Goal: Task Accomplishment & Management: Manage account settings

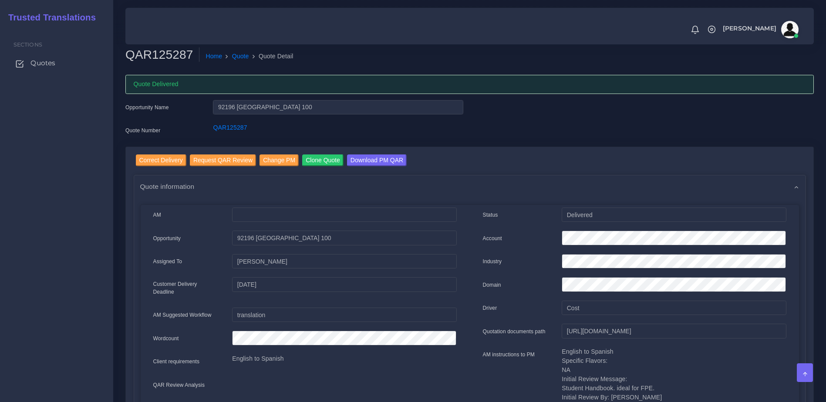
click at [50, 64] on span "Quotes" at bounding box center [42, 63] width 25 height 10
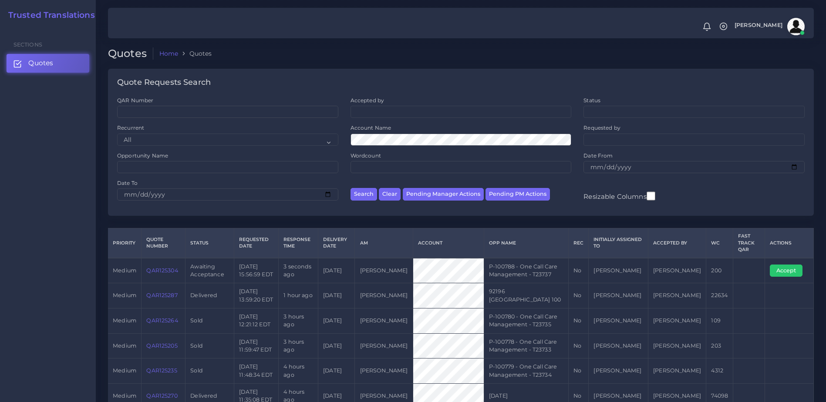
click at [155, 273] on link "QAR125304" at bounding box center [161, 270] width 31 height 7
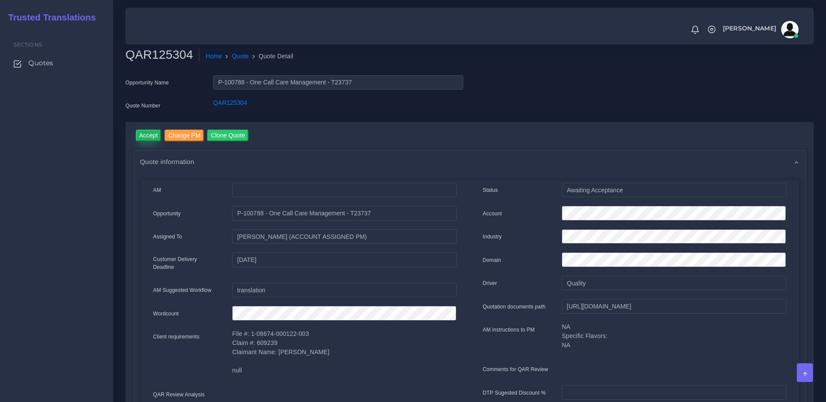
click at [147, 137] on input "Accept" at bounding box center [149, 136] width 26 height 12
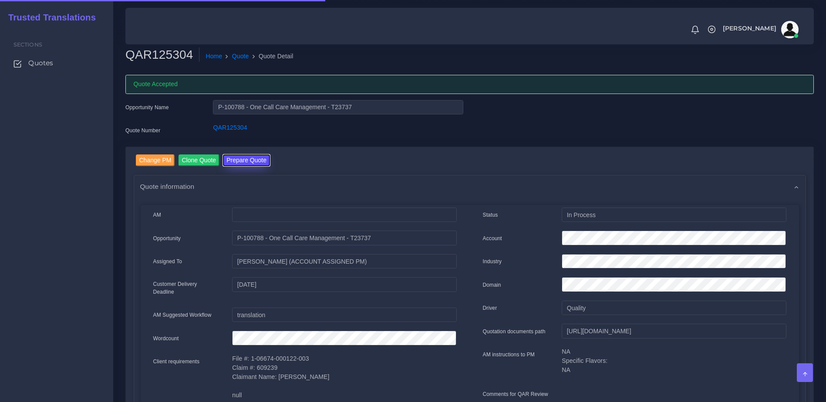
click at [251, 159] on button "Prepare Quote" at bounding box center [246, 161] width 47 height 12
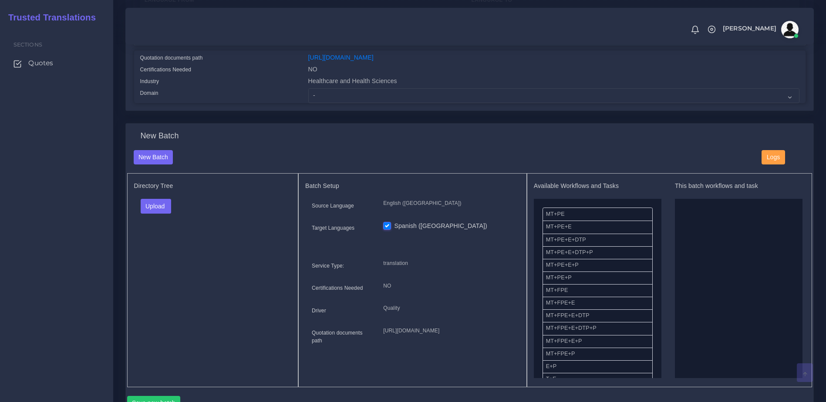
scroll to position [216, 0]
click at [345, 105] on select "- Advertising and Media Agriculture, Forestry and Fishing Architecture, Buildin…" at bounding box center [553, 97] width 491 height 15
select select "Healthcare and Health Sciences"
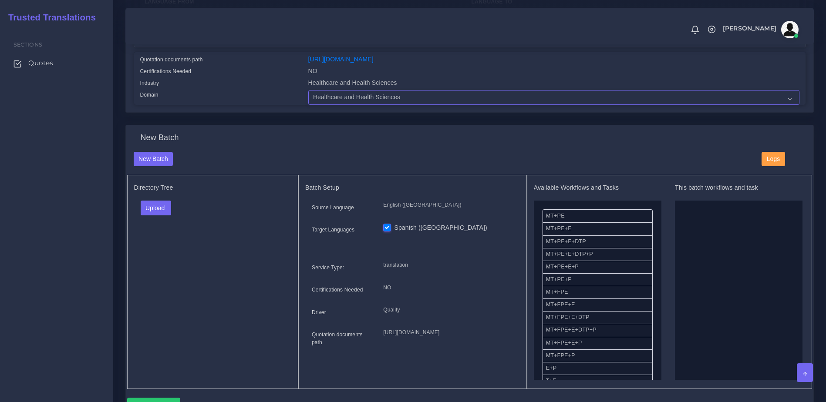
click at [308, 97] on select "- Advertising and Media Agriculture, Forestry and Fishing Architecture, Buildin…" at bounding box center [553, 97] width 491 height 15
drag, startPoint x: 253, startPoint y: 267, endPoint x: 191, endPoint y: 226, distance: 74.4
click at [252, 266] on div "Directory Tree Upload Folder Files un/check all" at bounding box center [213, 282] width 172 height 214
click at [152, 214] on button "Upload" at bounding box center [156, 208] width 31 height 15
click at [157, 247] on label "Files" at bounding box center [171, 241] width 60 height 11
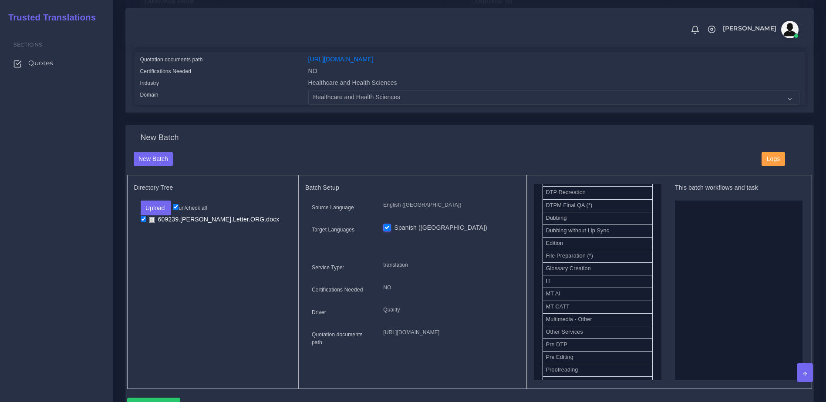
scroll to position [365, 0]
drag, startPoint x: 568, startPoint y: 326, endPoint x: 721, endPoint y: 311, distance: 154.0
drag, startPoint x: 653, startPoint y: 330, endPoint x: 656, endPoint y: 321, distance: 9.6
click at [656, 321] on div "Available Workflows and Tasks MT+PE MT+PE+E MT+PE+E+DTP MT+PE+E+DTP+P MT+PE+E+P…" at bounding box center [598, 282] width 128 height 196
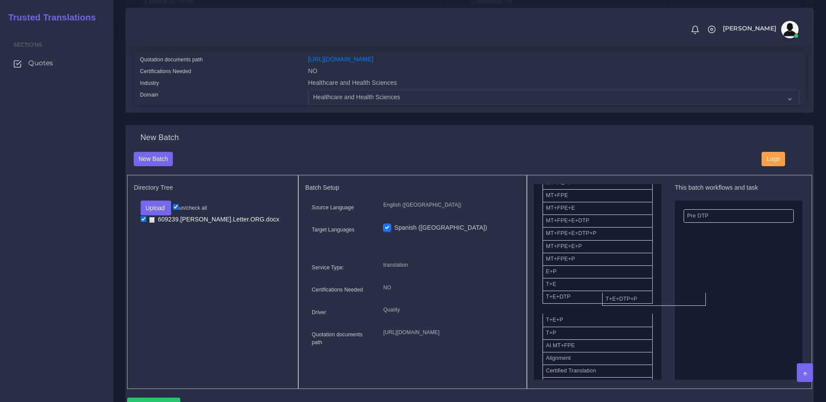
drag, startPoint x: 585, startPoint y: 317, endPoint x: 698, endPoint y: 281, distance: 118.3
click at [819, 251] on div "New Batch New Batch Logs Directory Tree Upload Folder Files un/check all" at bounding box center [470, 282] width 702 height 314
drag, startPoint x: 821, startPoint y: 247, endPoint x: 823, endPoint y: 252, distance: 5.7
click at [822, 252] on div "Prepare Quote Home Quote New Batch Opportunity Name P-100788 - One Call Care Ma…" at bounding box center [469, 199] width 713 height 830
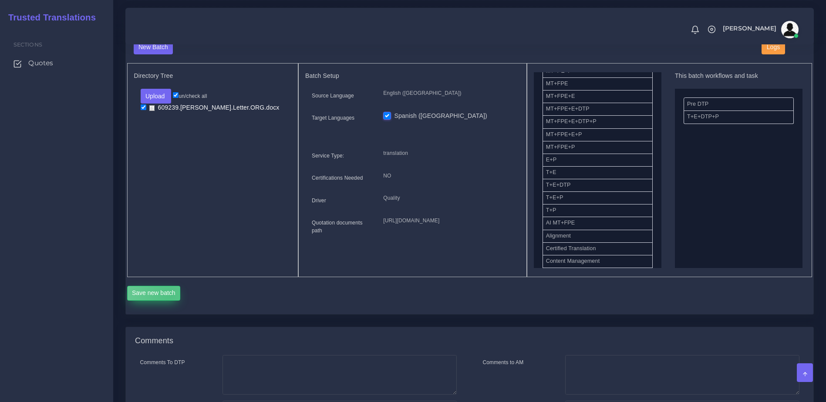
click at [169, 301] on button "Save new batch" at bounding box center [154, 293] width 54 height 15
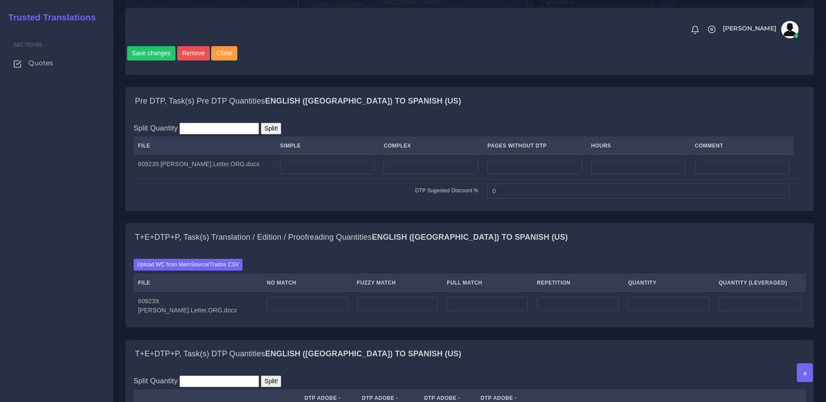
scroll to position [578, 0]
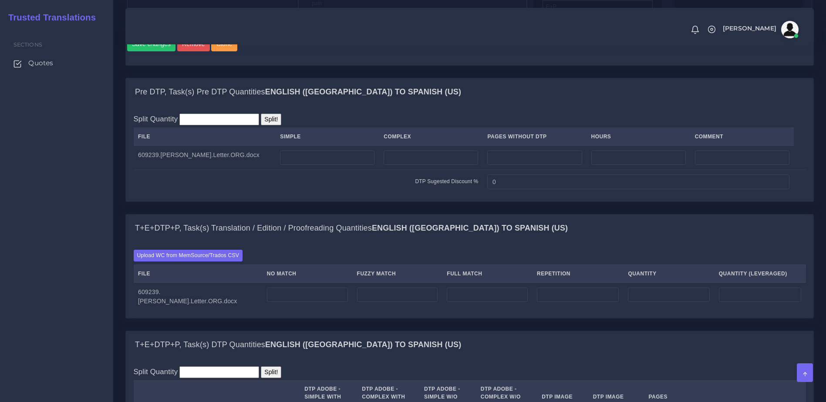
click at [210, 279] on div "Upload WC from MemSource/Trados CSV File No Match Fuzzy Match Full Match Repeti…" at bounding box center [470, 280] width 688 height 76
click at [210, 262] on label "Upload WC from MemSource/Trados CSV" at bounding box center [188, 256] width 109 height 12
click at [0, 0] on input "Upload WC from MemSource/Trados CSV" at bounding box center [0, 0] width 0 height 0
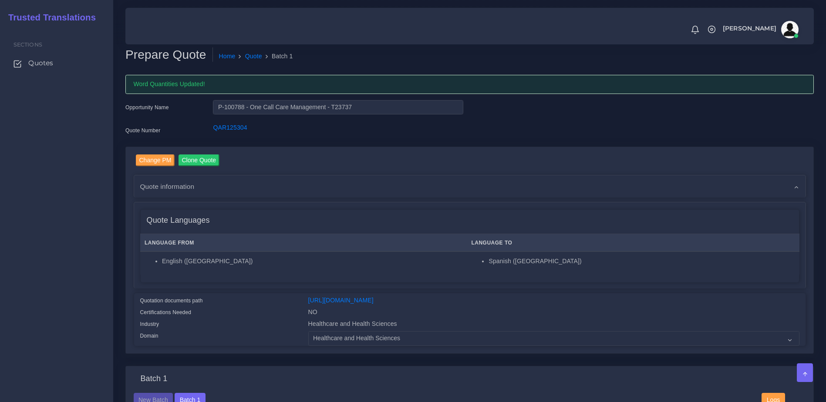
click at [28, 244] on div "Sections Quotes" at bounding box center [56, 214] width 113 height 375
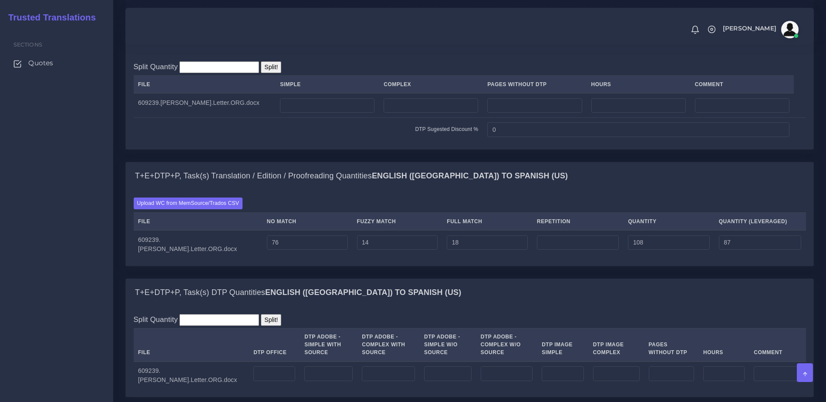
scroll to position [648, 0]
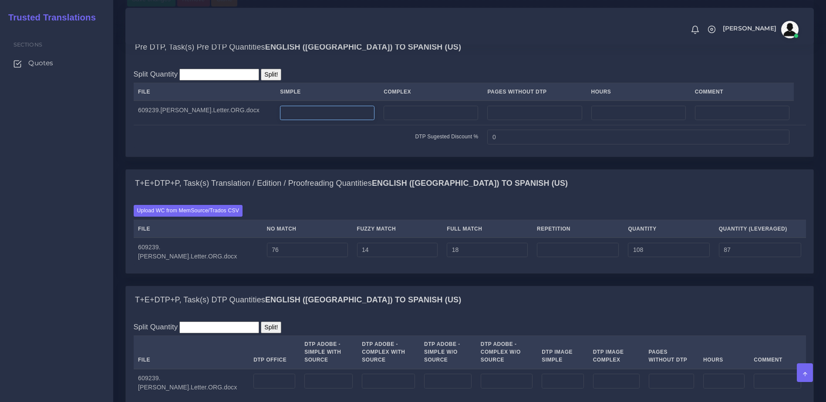
click at [311, 121] on input "number" at bounding box center [327, 113] width 95 height 15
type input "1"
click at [393, 169] on div "Pre DTP, Task(s) Pre DTP Quantities English (US) TO Spanish (US) Split Quantity…" at bounding box center [470, 101] width 702 height 136
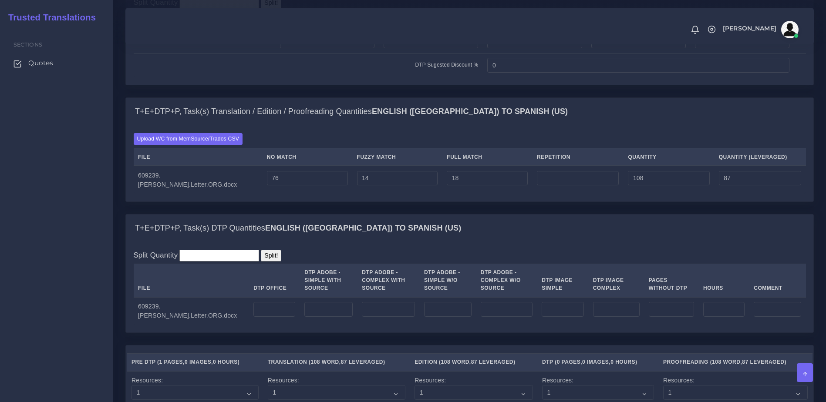
scroll to position [728, 0]
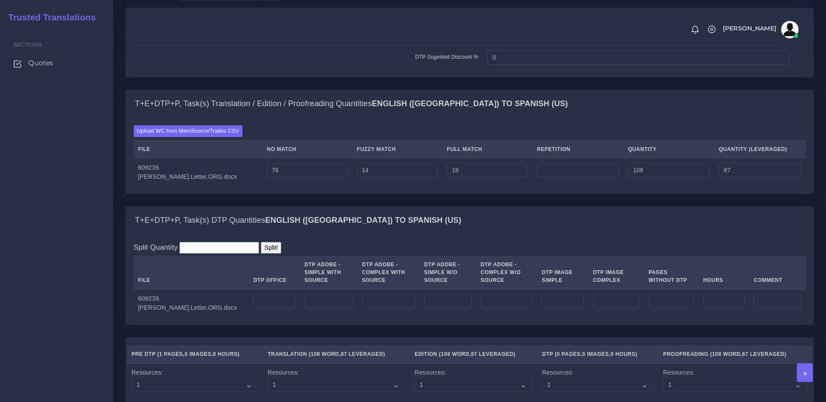
click at [266, 290] on th "DTP Office" at bounding box center [274, 273] width 51 height 34
click at [255, 309] on input "number" at bounding box center [275, 301] width 42 height 15
type input "1"
click at [491, 235] on div "T+E+DTP+P, Task(s) DTP Quantities English (US) TO Spanish (US)" at bounding box center [470, 221] width 688 height 28
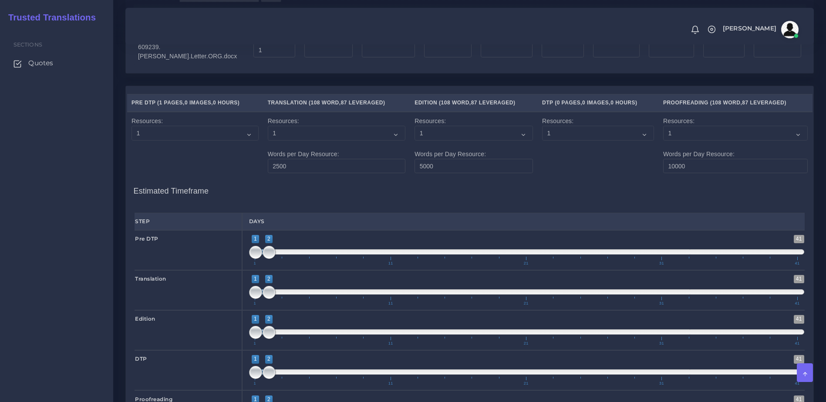
scroll to position [1260, 0]
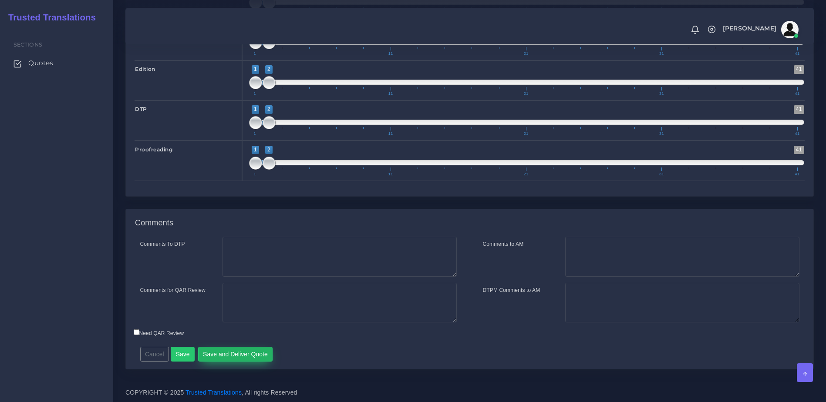
click at [237, 351] on button "Save and Deliver Quote" at bounding box center [235, 354] width 75 height 15
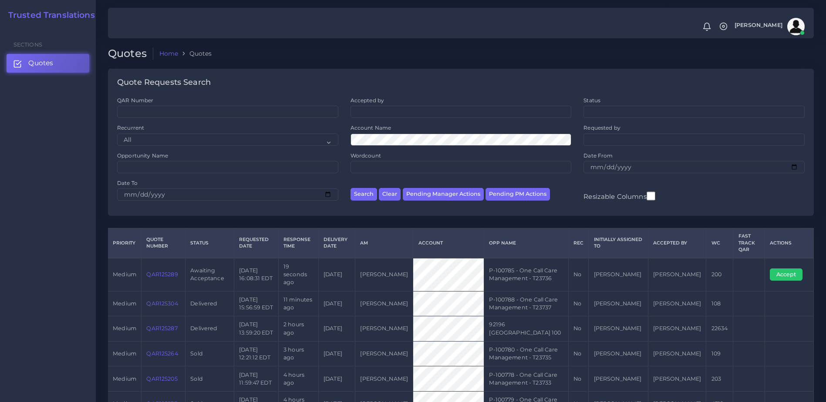
click at [172, 271] on link "QAR125289" at bounding box center [161, 274] width 31 height 7
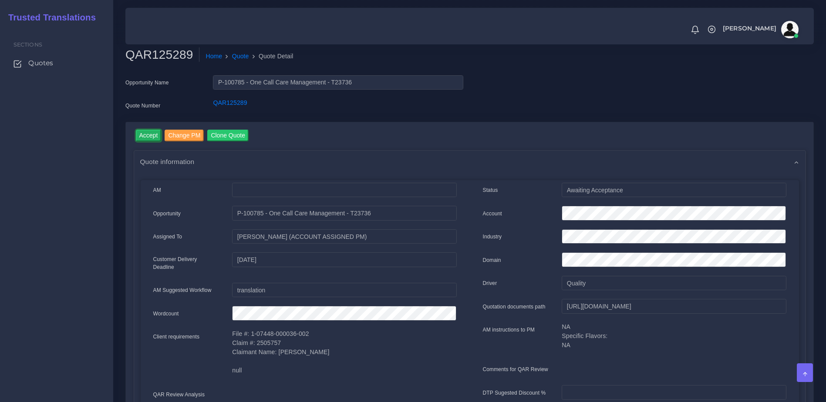
drag, startPoint x: 153, startPoint y: 134, endPoint x: 157, endPoint y: 13, distance: 121.6
click at [153, 134] on input "Accept" at bounding box center [149, 136] width 26 height 12
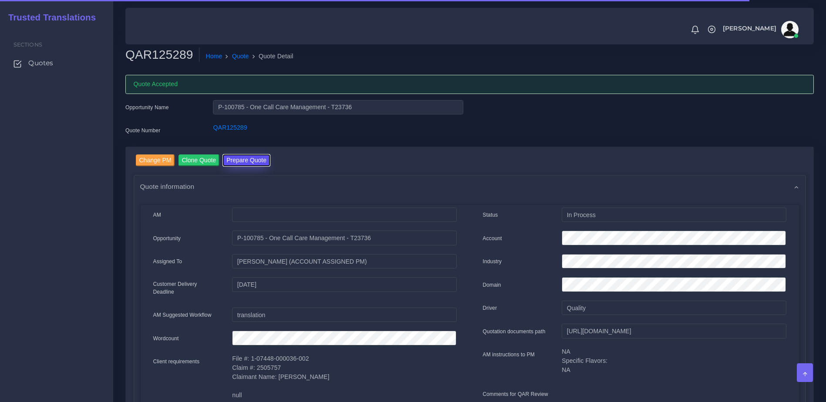
click at [239, 159] on button "Prepare Quote" at bounding box center [246, 161] width 47 height 12
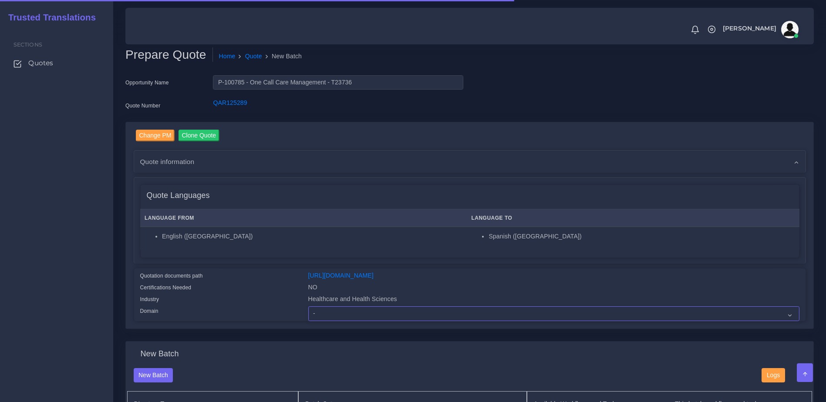
click at [352, 321] on select "- Advertising and Media Agriculture, Forestry and Fishing Architecture, Buildin…" at bounding box center [553, 314] width 491 height 15
select select "Healthcare and Health Sciences"
click at [308, 313] on select "- Advertising and Media Agriculture, Forestry and Fishing Architecture, Buildin…" at bounding box center [553, 314] width 491 height 15
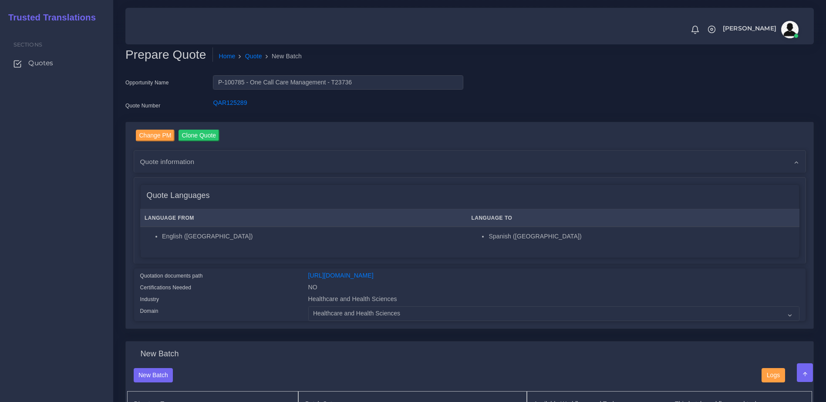
click at [278, 292] on div "Certifications Needed" at bounding box center [218, 289] width 168 height 12
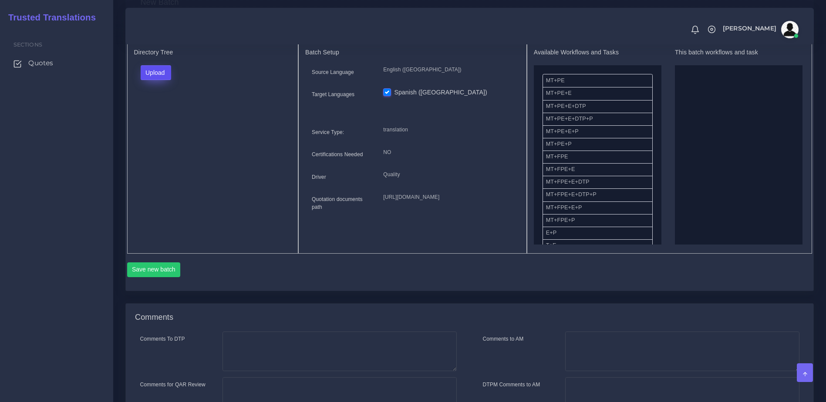
click at [159, 80] on button "Upload" at bounding box center [156, 72] width 31 height 15
click at [159, 112] on label "Files" at bounding box center [171, 106] width 60 height 11
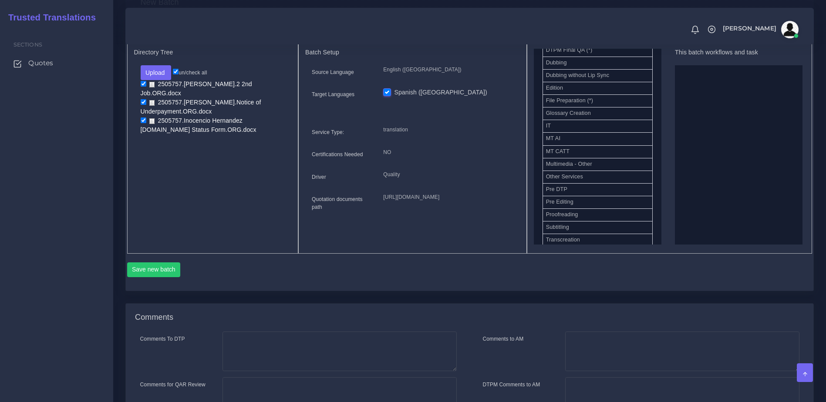
scroll to position [397, 0]
drag, startPoint x: 564, startPoint y: 159, endPoint x: 683, endPoint y: 156, distance: 119.8
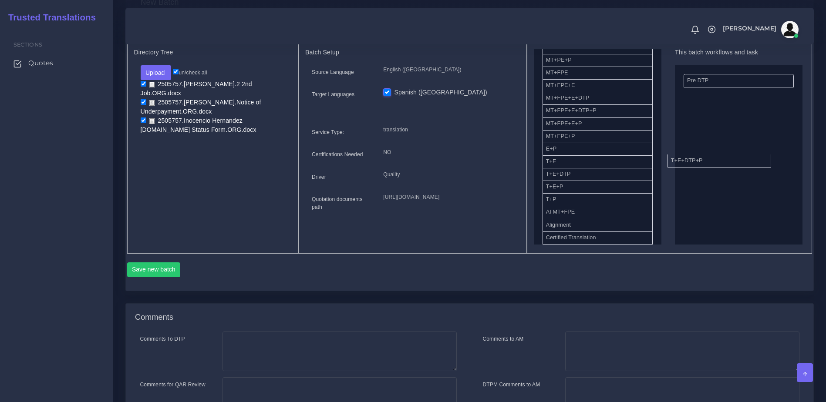
drag, startPoint x: 592, startPoint y: 196, endPoint x: 674, endPoint y: 189, distance: 82.2
click at [156, 277] on button "Save new batch" at bounding box center [154, 270] width 54 height 15
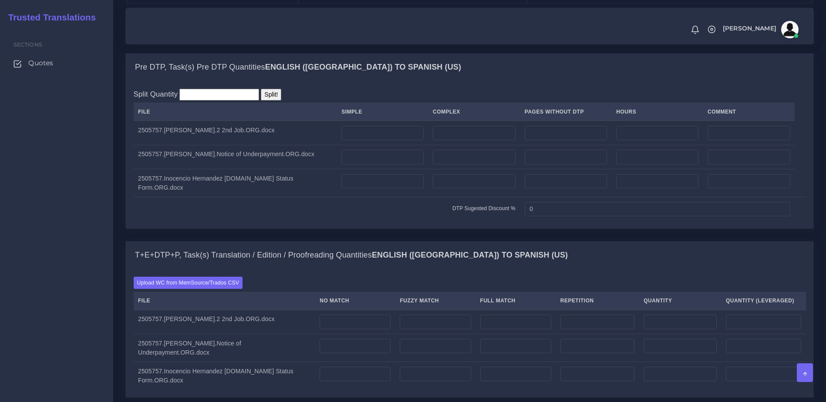
scroll to position [612, 0]
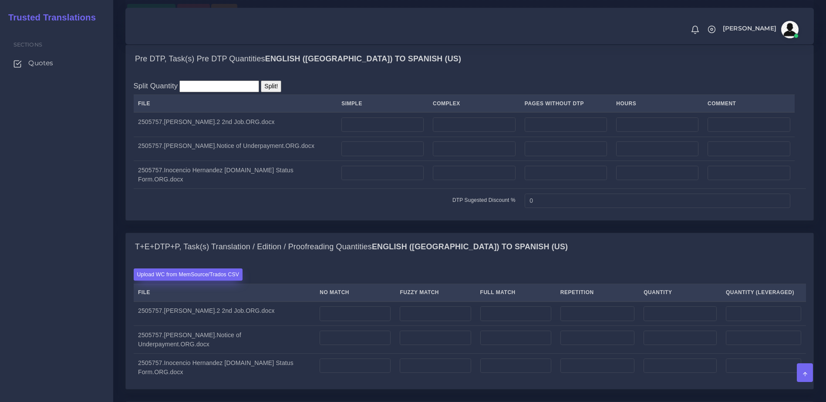
click at [208, 281] on label "Upload WC from MemSource/Trados CSV" at bounding box center [188, 275] width 109 height 12
click at [0, 0] on input "Upload WC from MemSource/Trados CSV" at bounding box center [0, 0] width 0 height 0
click at [214, 281] on label "Upload WC from MemSource/Trados CSV" at bounding box center [188, 275] width 109 height 12
click at [0, 0] on input "Upload WC from MemSource/Trados CSV" at bounding box center [0, 0] width 0 height 0
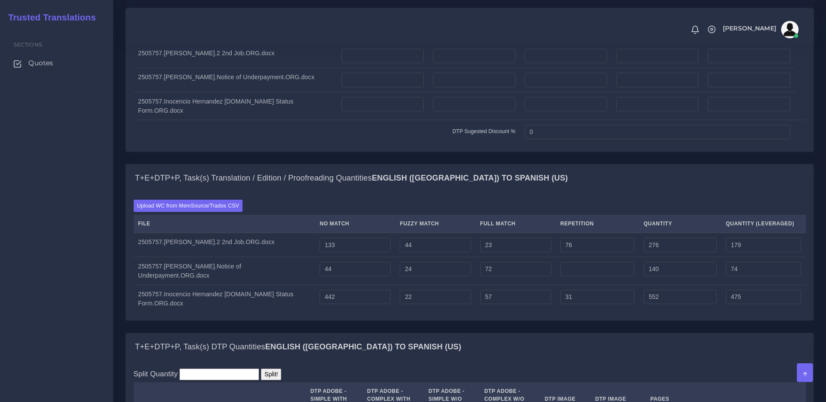
scroll to position [716, 0]
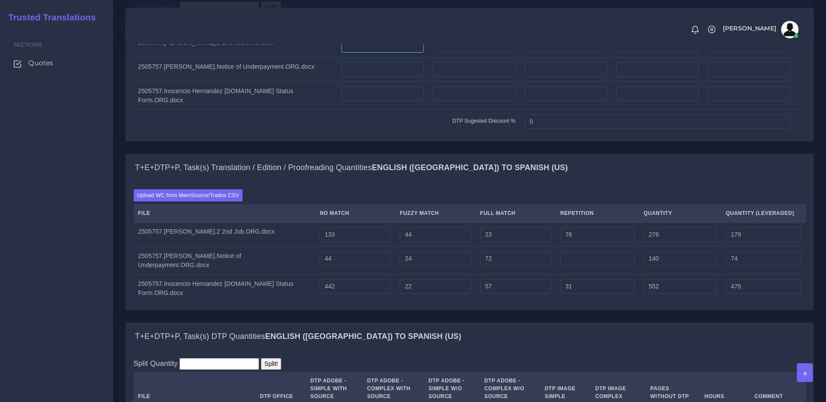
click at [397, 53] on input "number" at bounding box center [383, 45] width 82 height 15
type input "1"
click at [462, 77] on input "number" at bounding box center [474, 69] width 83 height 15
type input "2"
click at [465, 101] on input "number" at bounding box center [474, 94] width 83 height 15
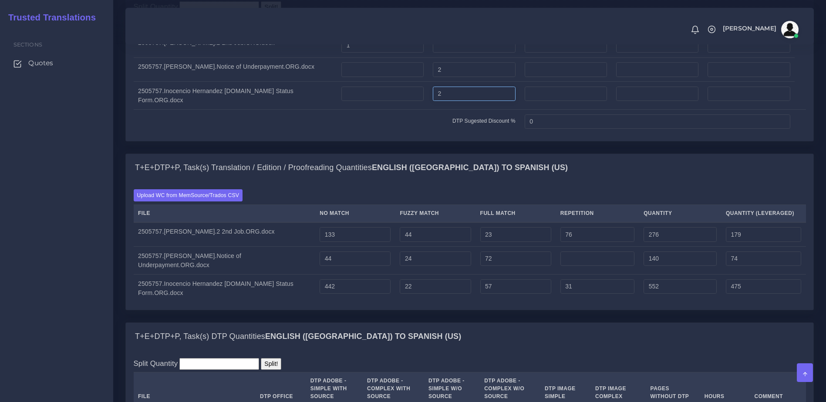
type input "2"
click at [458, 134] on td "DTP Sugested Discount %" at bounding box center [327, 122] width 387 height 24
click at [575, 154] on div "Pre DTP, Task(s) Pre DTP Quantities English (US) TO Spanish (US) Split Quantity…" at bounding box center [470, 60] width 702 height 188
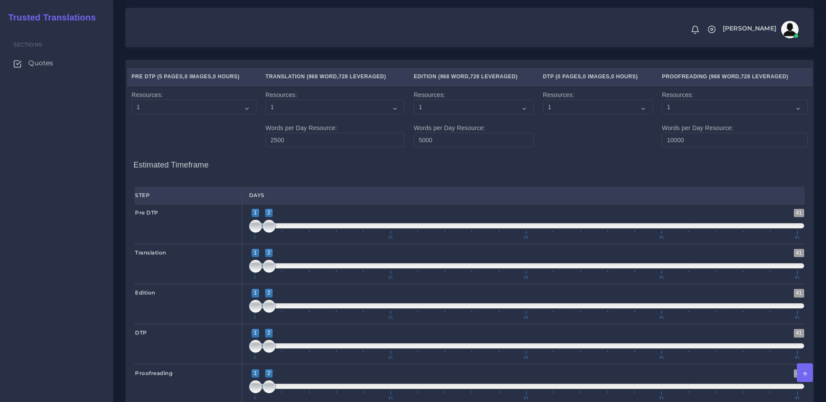
scroll to position [951, 0]
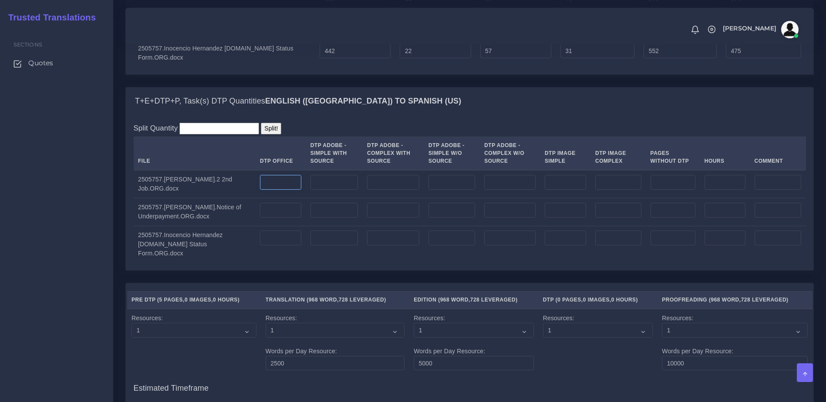
click at [285, 190] on input "number" at bounding box center [280, 182] width 41 height 15
type input "1"
click at [267, 218] on input "number" at bounding box center [280, 210] width 41 height 15
type input "2"
click at [277, 246] on input "number" at bounding box center [280, 238] width 41 height 15
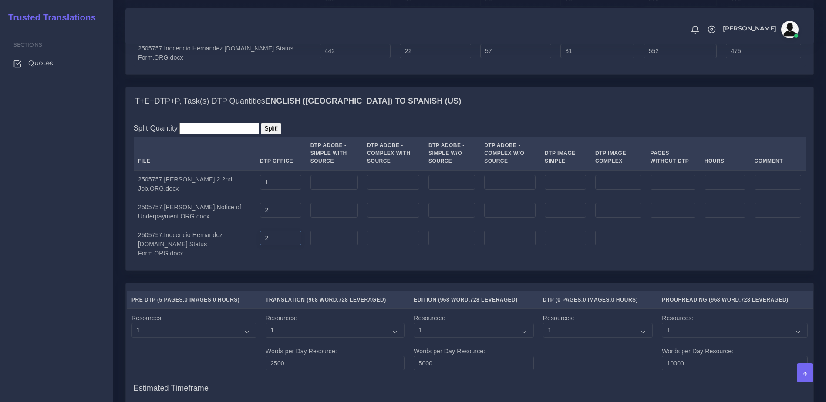
type input "2"
click at [291, 271] on div "Split Quantity Split! File DTP Office DTP Adobe - Simple With Source DTP Adobe …" at bounding box center [470, 193] width 688 height 156
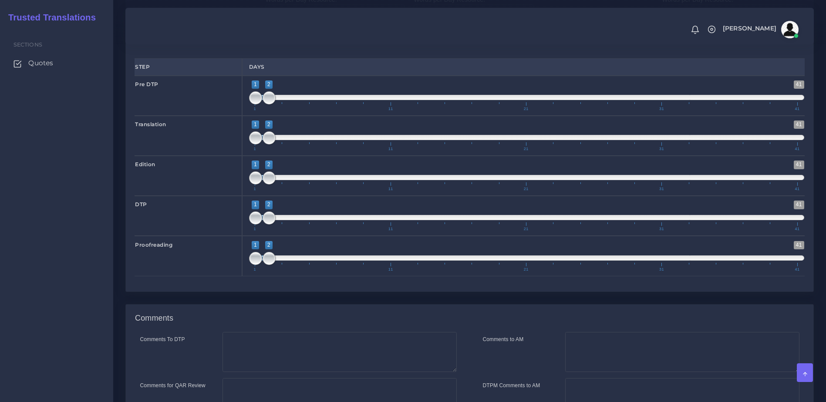
scroll to position [1429, 0]
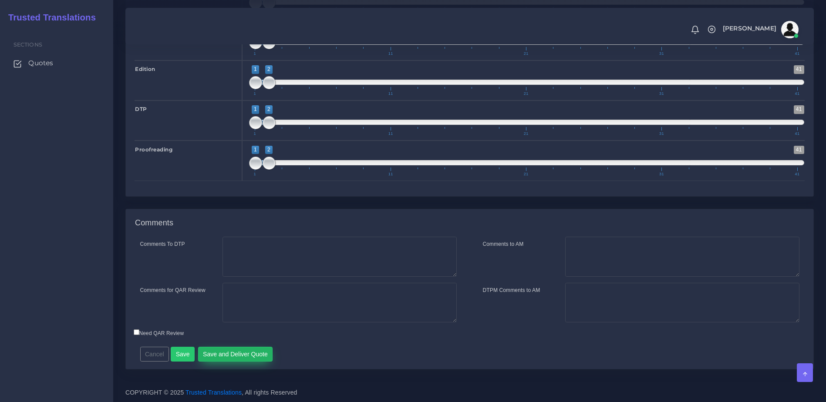
click at [227, 349] on button "Save and Deliver Quote" at bounding box center [235, 354] width 75 height 15
